Goal: Transaction & Acquisition: Obtain resource

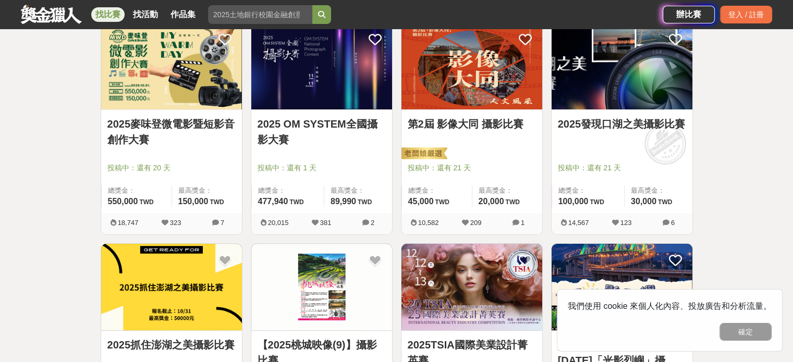
scroll to position [209, 0]
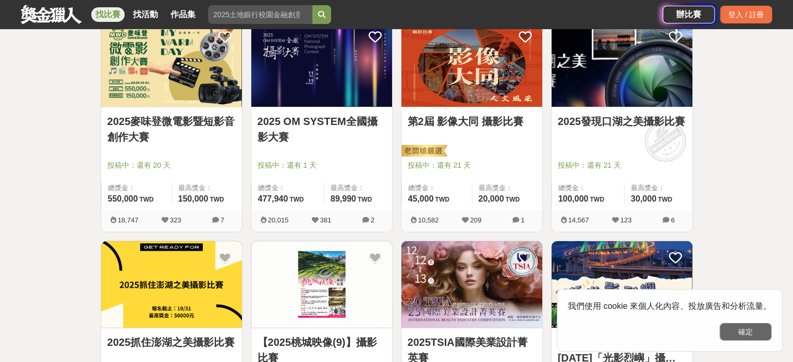
click at [764, 330] on button "確定" at bounding box center [745, 332] width 52 height 18
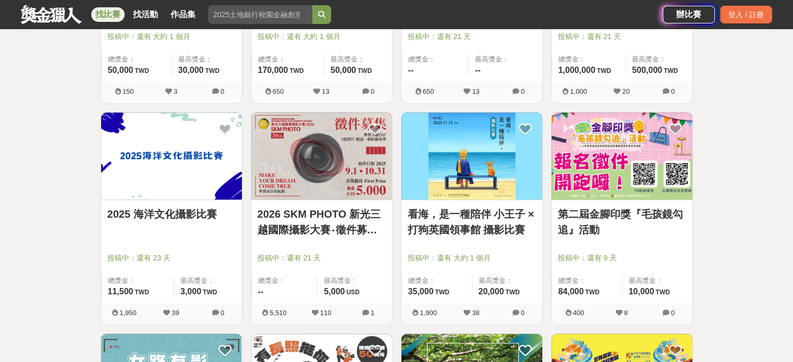
scroll to position [782, 0]
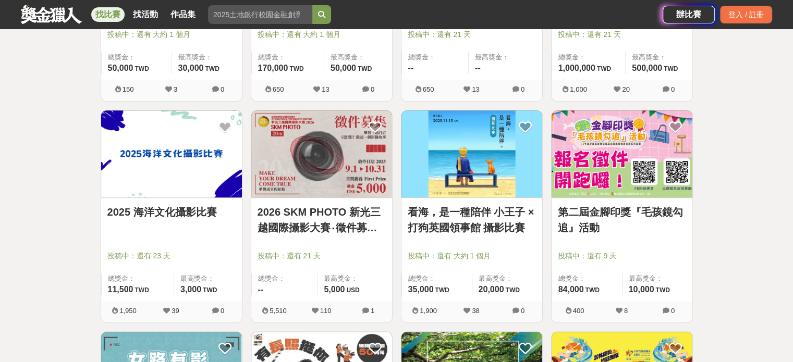
drag, startPoint x: 472, startPoint y: 181, endPoint x: 457, endPoint y: 211, distance: 33.6
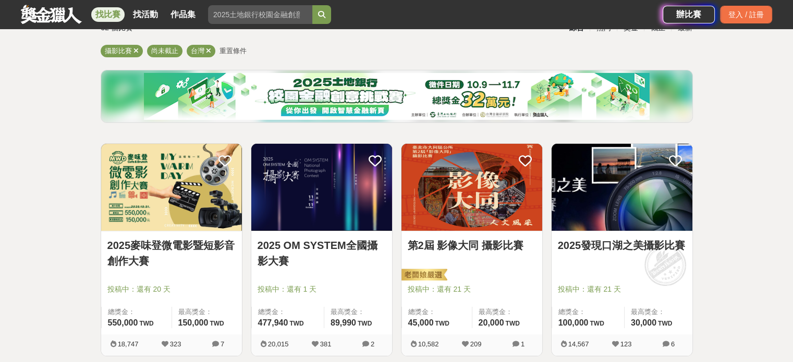
scroll to position [52, 0]
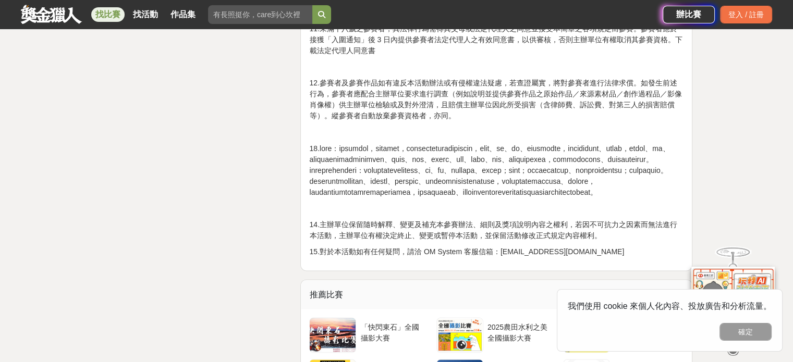
scroll to position [1877, 0]
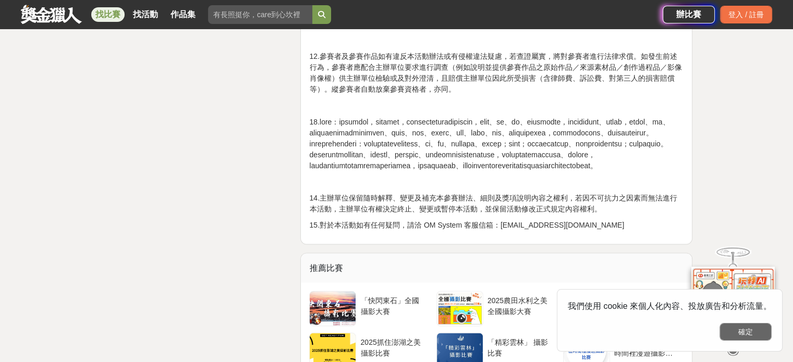
click at [736, 335] on button "確定" at bounding box center [745, 332] width 52 height 18
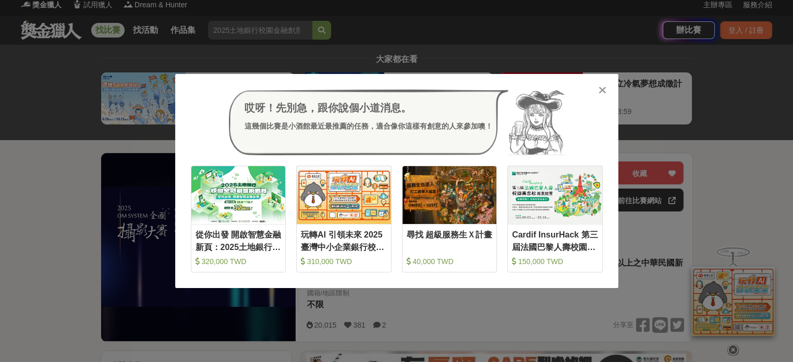
scroll to position [0, 0]
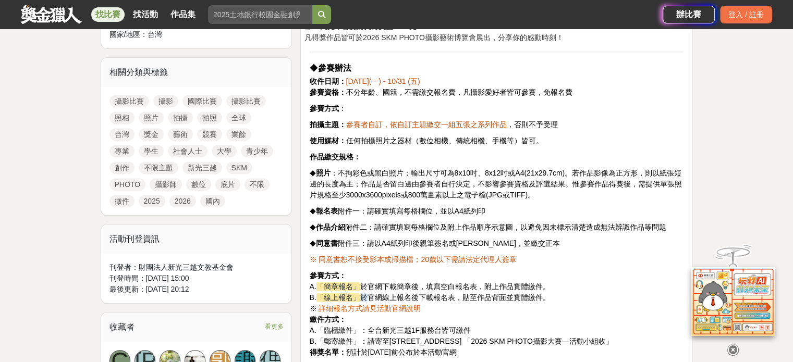
scroll to position [417, 0]
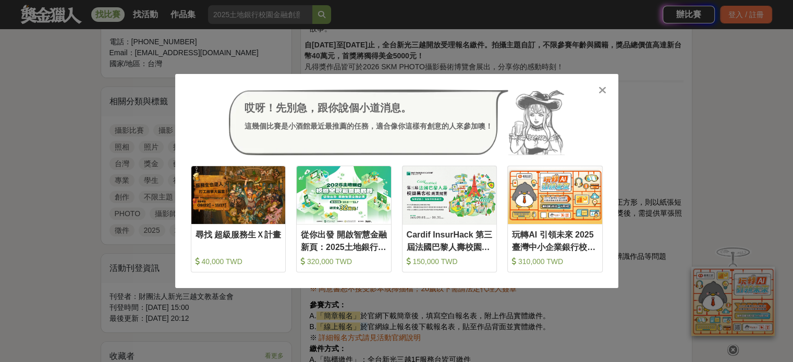
click at [738, 143] on div "哎呀！先別急，跟你說個小道消息。 這幾個比賽是小酒館最近最推薦的任務，適合像你這樣有創意的人來參加噢！ 收藏 尋找 超級服務生Ｘ計畫 40,000 TWD 收…" at bounding box center [396, 181] width 793 height 362
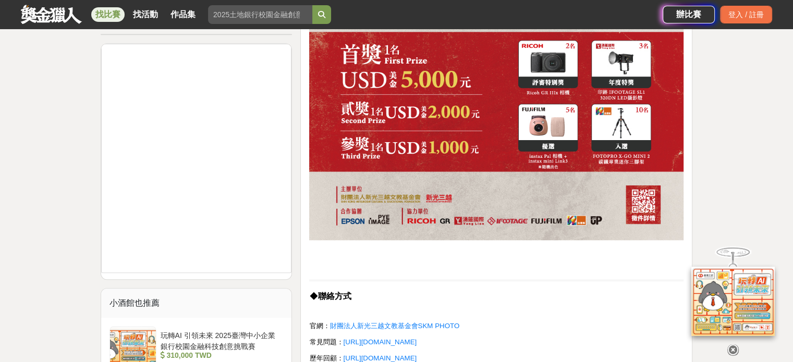
scroll to position [990, 0]
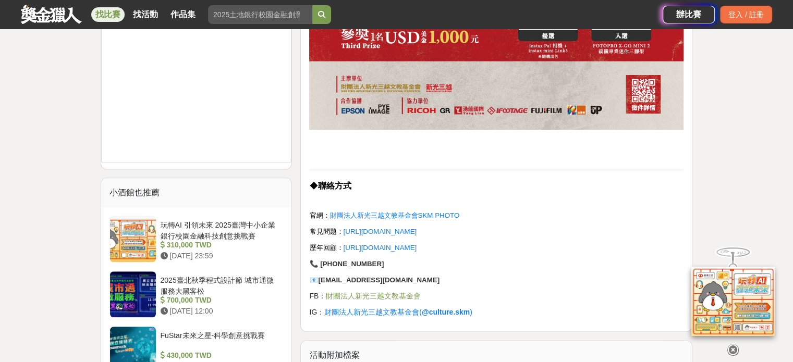
click at [410, 212] on span "財團法人新光三越文教基金會SKM PHOTO" at bounding box center [394, 216] width 130 height 8
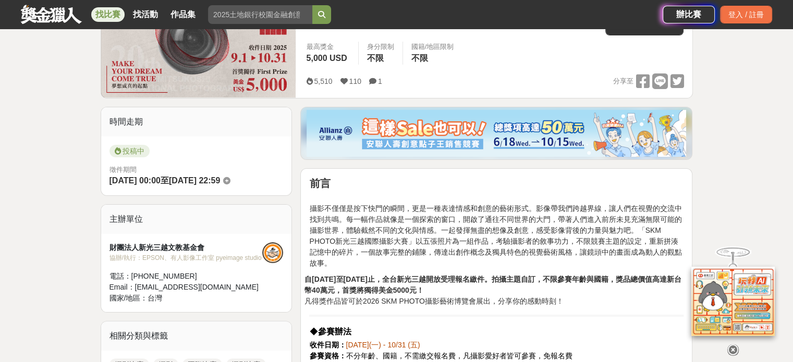
scroll to position [104, 0]
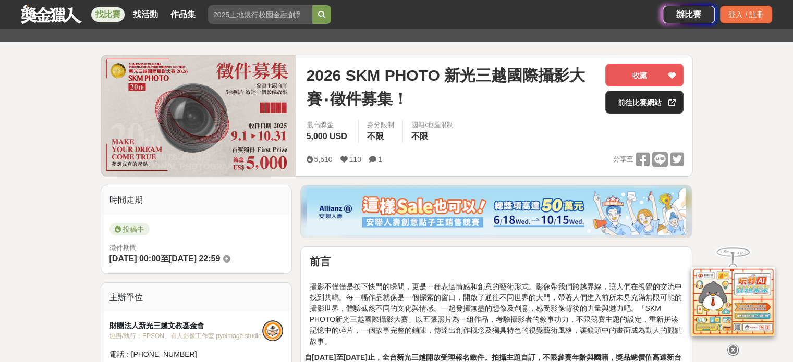
click at [638, 104] on link "前往比賽網站" at bounding box center [644, 102] width 78 height 23
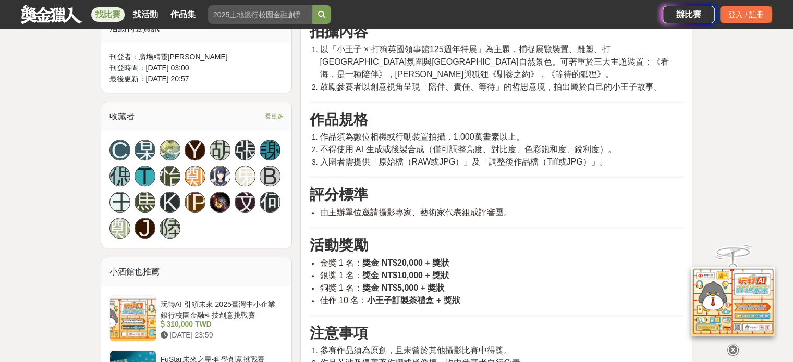
scroll to position [626, 0]
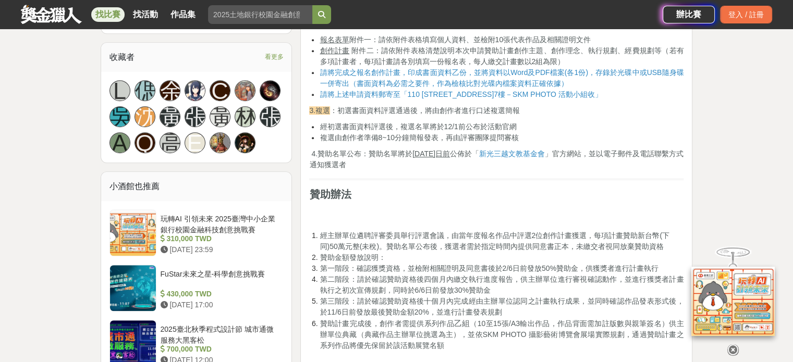
scroll to position [730, 0]
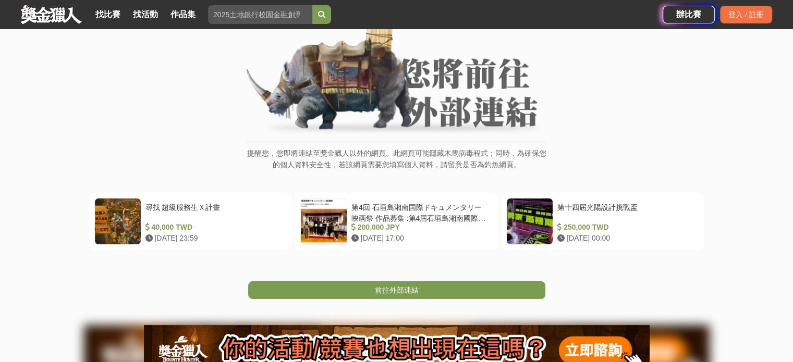
scroll to position [104, 0]
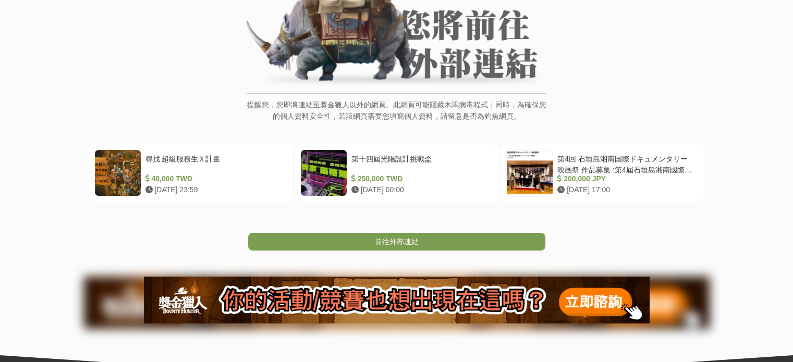
scroll to position [156, 0]
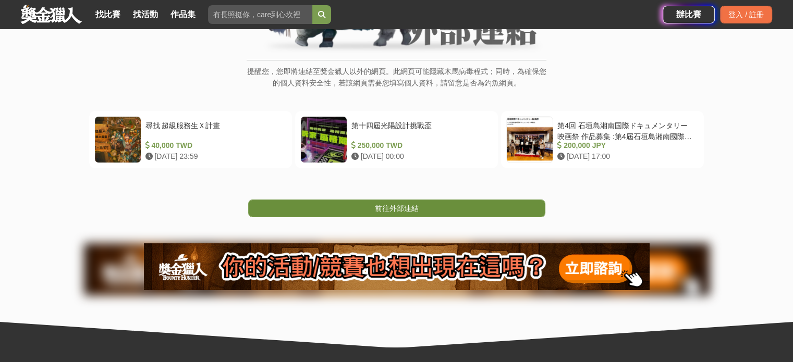
click at [450, 208] on link "前往外部連結" at bounding box center [396, 209] width 297 height 18
